Goal: Task Accomplishment & Management: Manage account settings

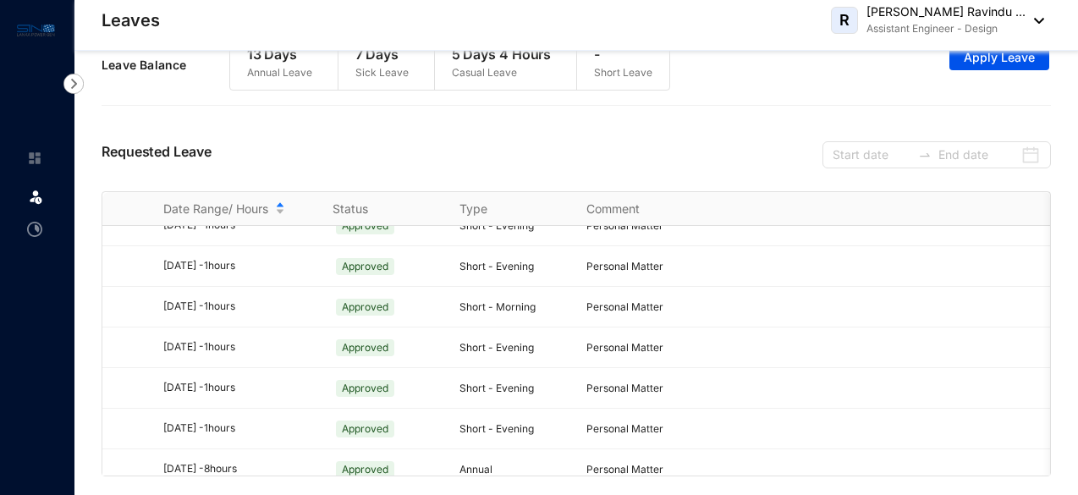
scroll to position [530, 0]
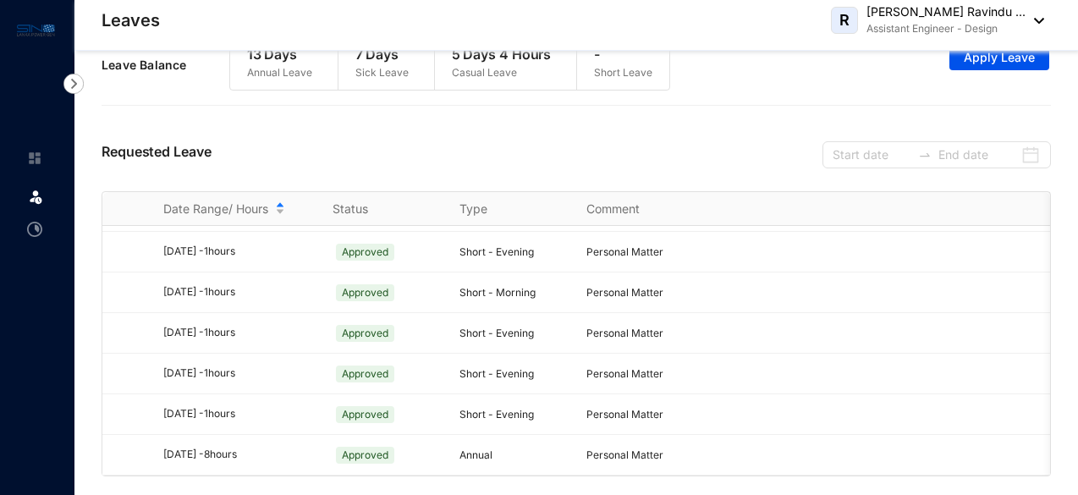
click at [989, 23] on img at bounding box center [1034, 21] width 19 height 6
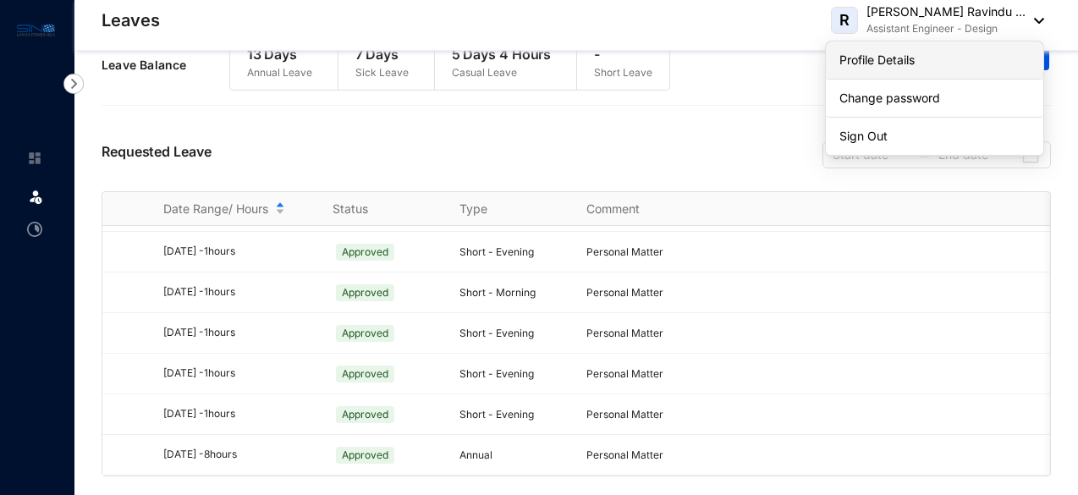
click at [887, 58] on link "Profile Details" at bounding box center [934, 60] width 190 height 17
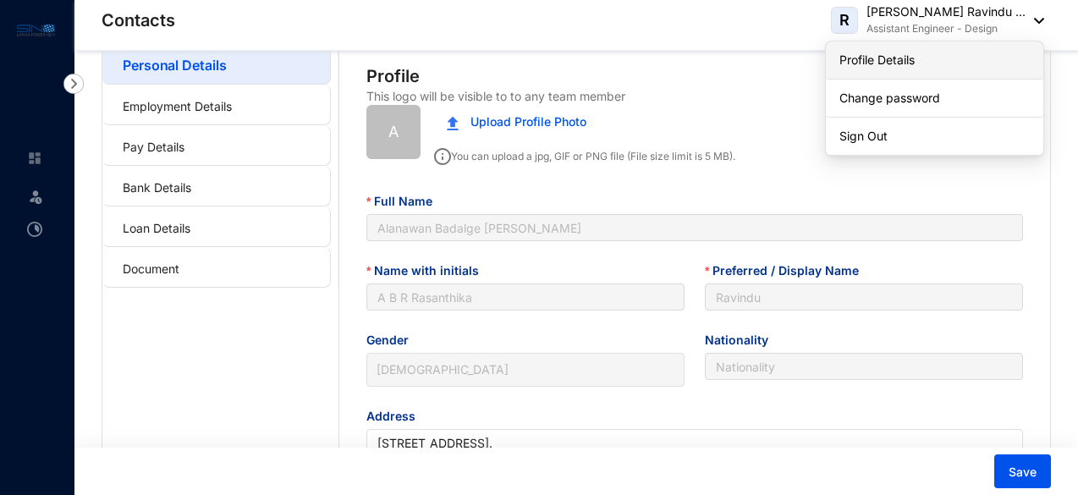
type input "[DATE]"
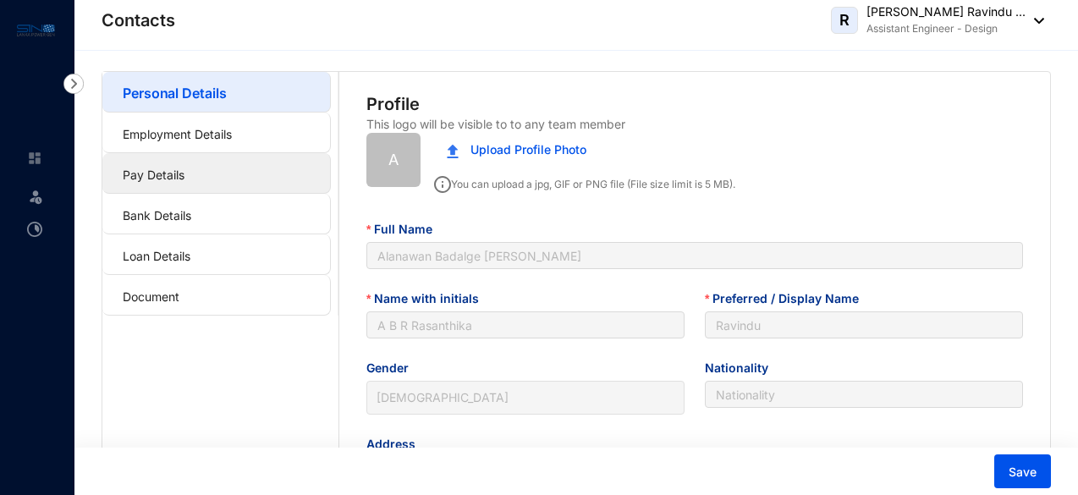
click at [184, 172] on link "Pay Details" at bounding box center [154, 174] width 62 height 14
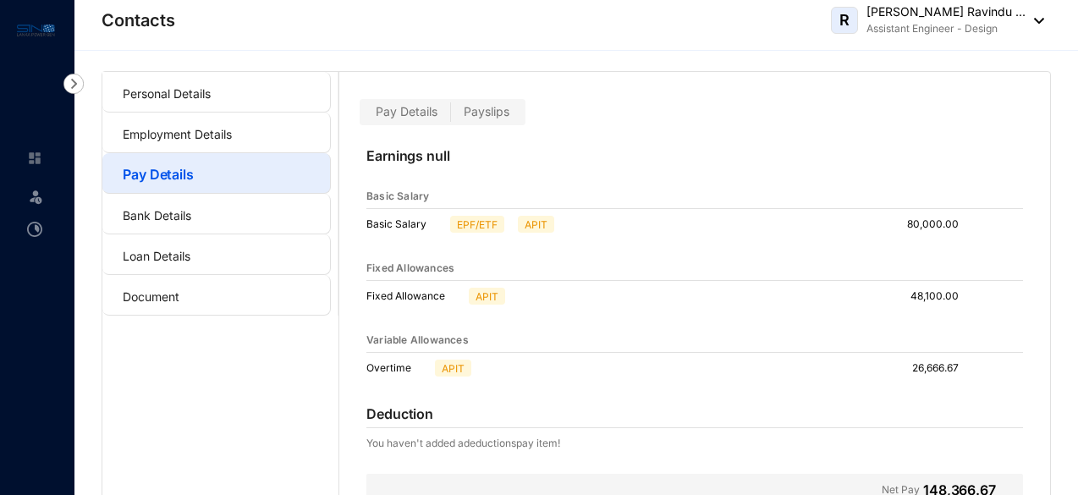
click at [501, 109] on span "Payslips" at bounding box center [487, 111] width 46 height 14
click at [451, 116] on input "Payslips" at bounding box center [451, 116] width 0 height 0
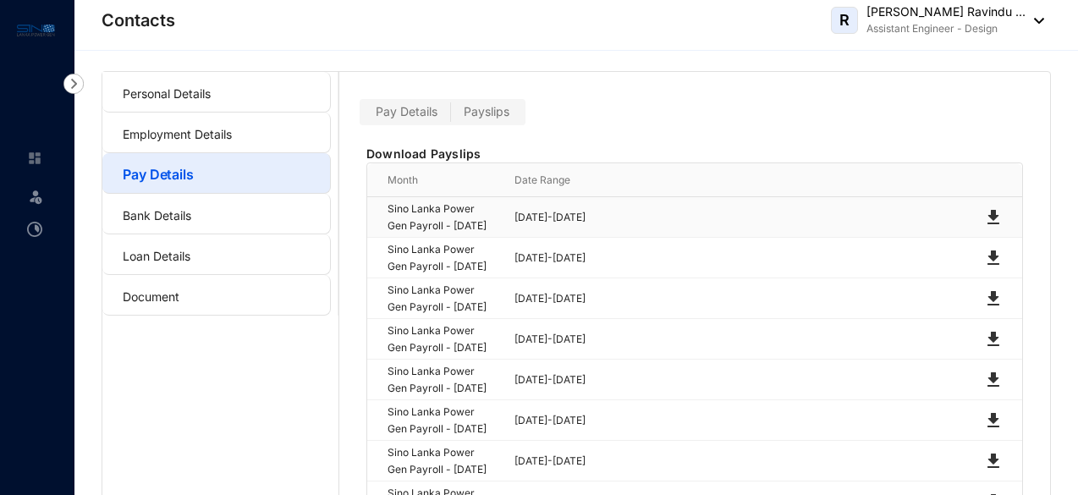
click at [989, 222] on img at bounding box center [993, 217] width 20 height 20
